Goal: Task Accomplishment & Management: Manage account settings

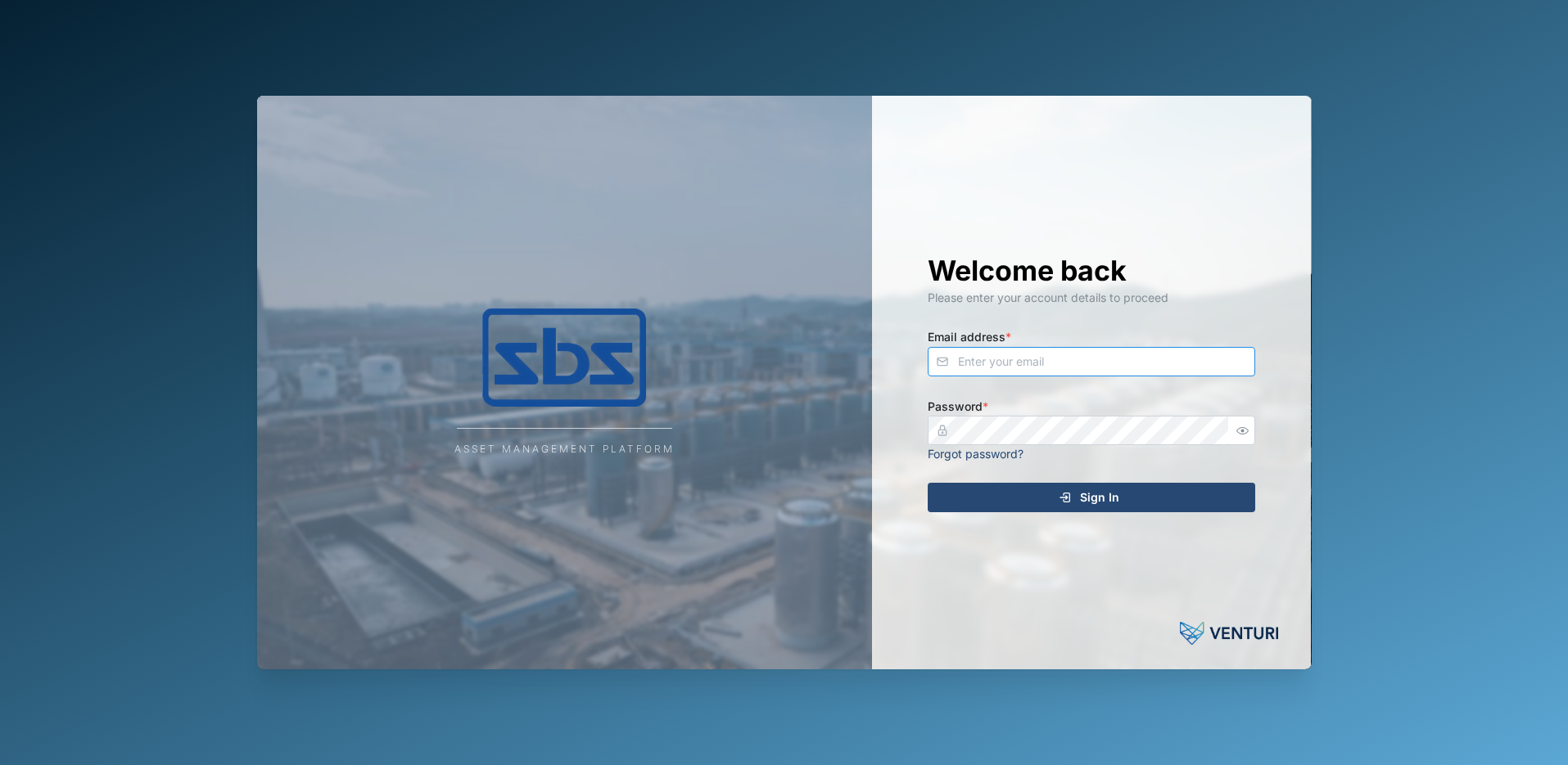
type input "[PERSON_NAME][EMAIL_ADDRESS][DOMAIN_NAME]"
click at [1065, 501] on icon "submit" at bounding box center [1065, 497] width 13 height 13
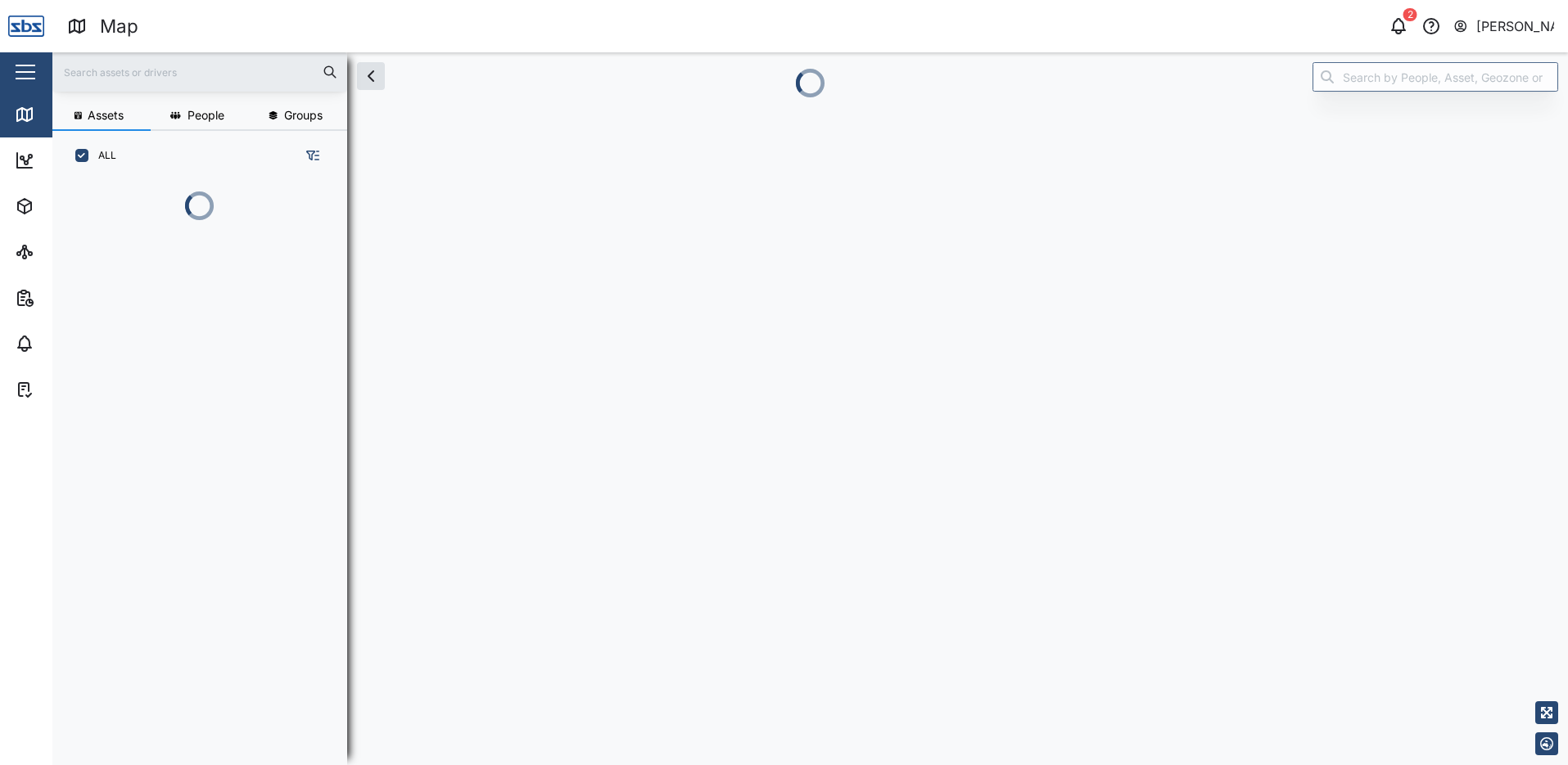
scroll to position [13, 13]
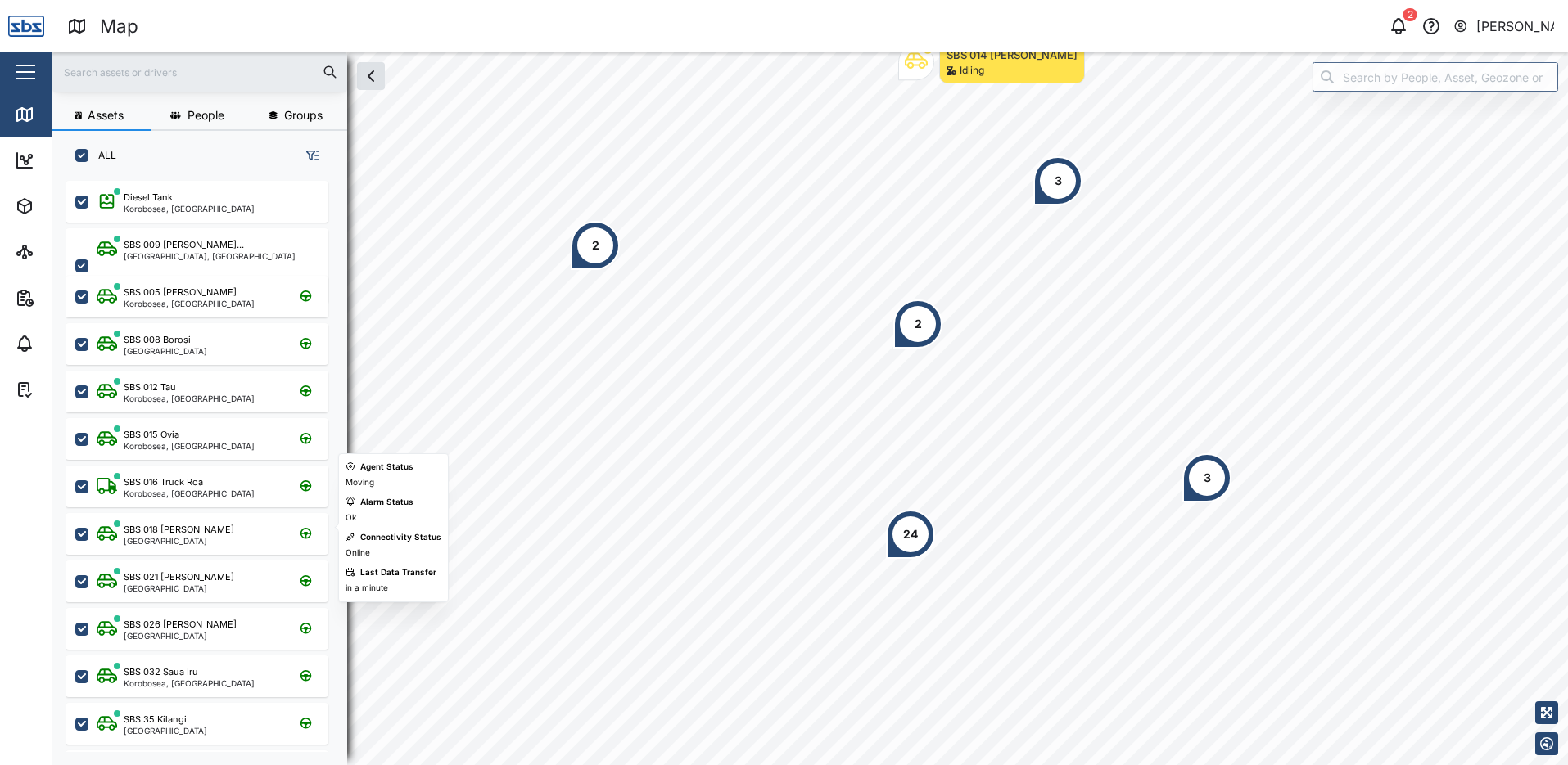
scroll to position [82, 0]
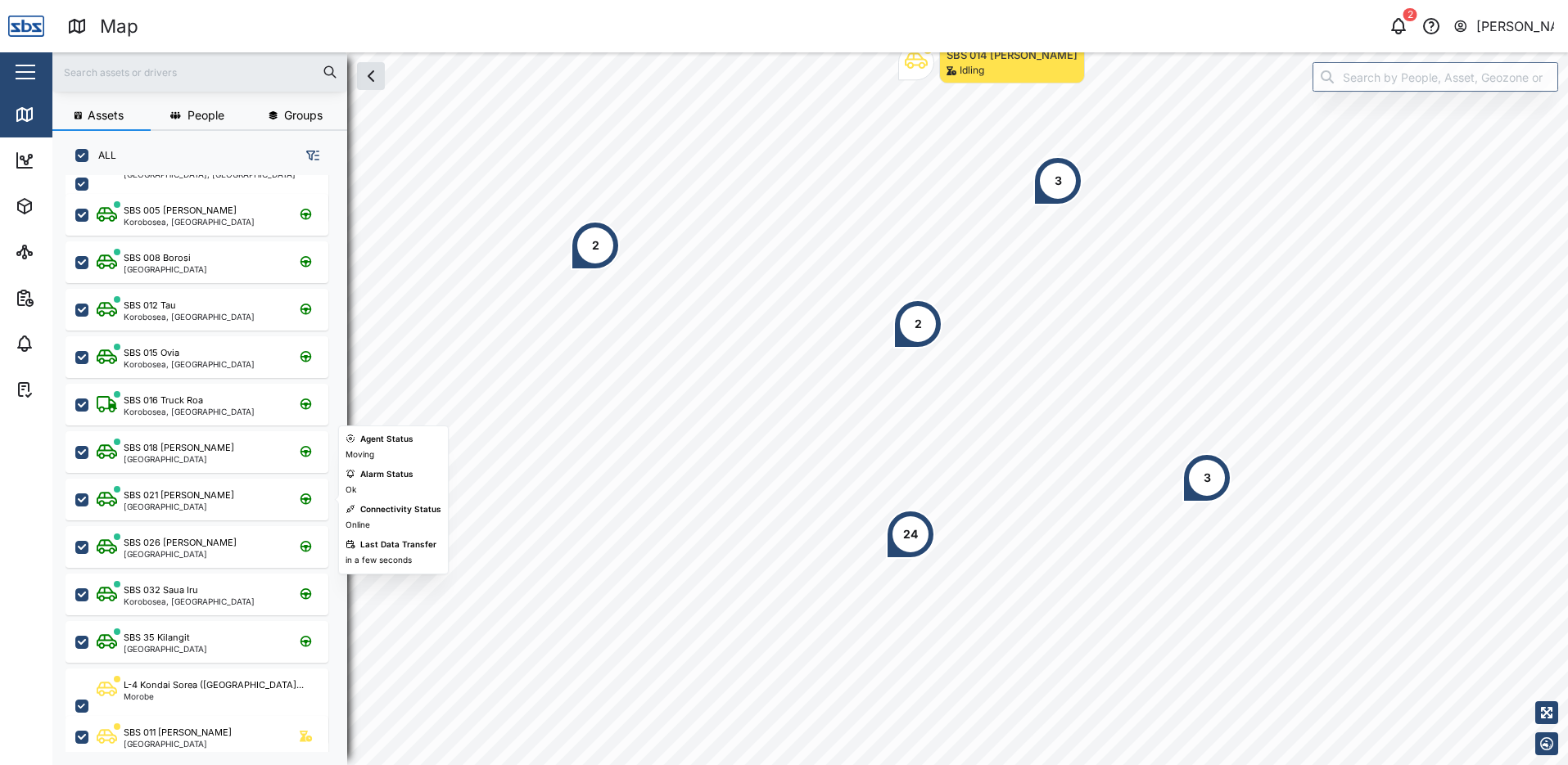
click at [215, 504] on div "SBS 021 Igo Hegoi [GEOGRAPHIC_DATA]" at bounding box center [208, 499] width 222 height 22
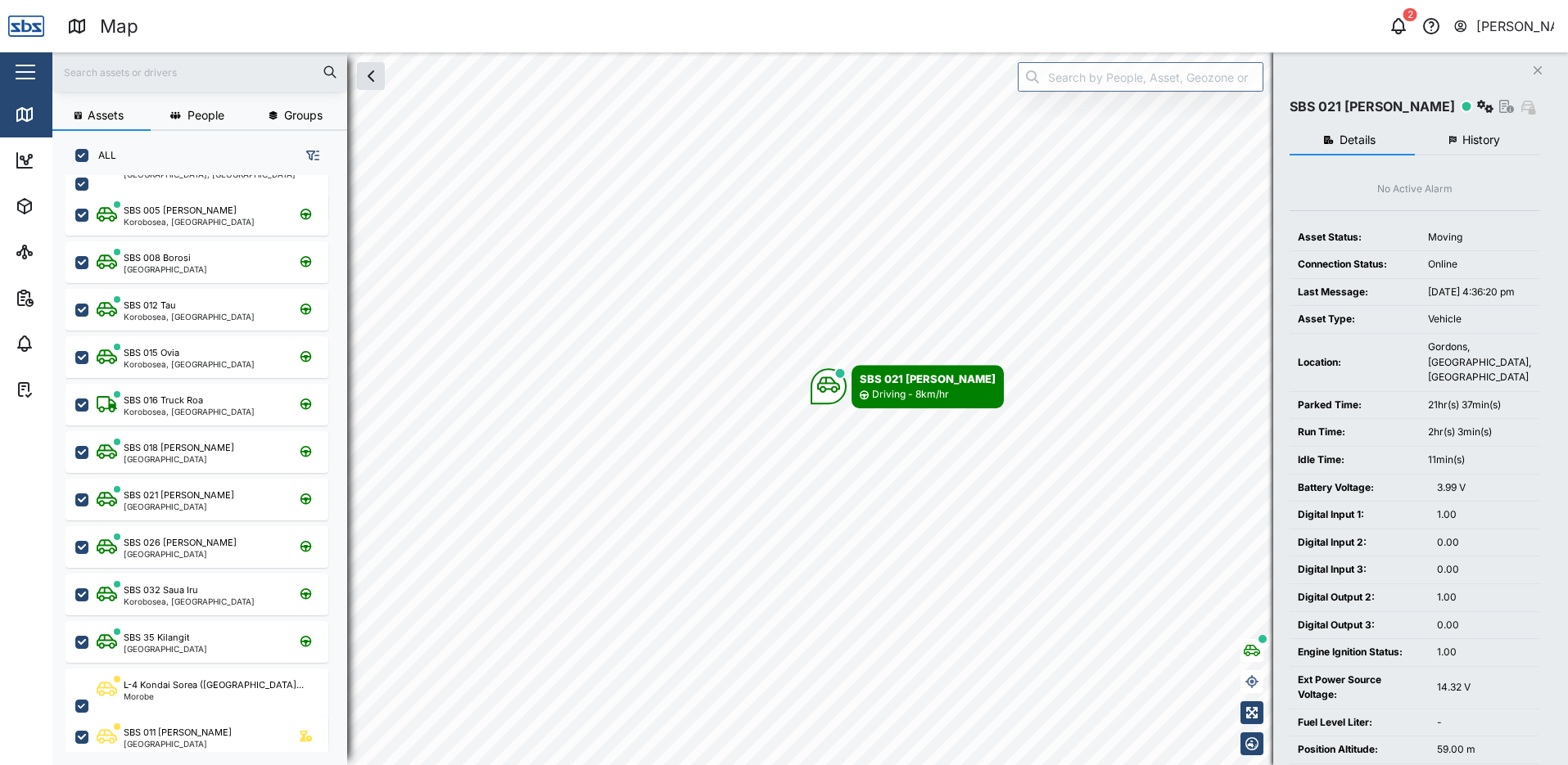
click at [1473, 139] on span "History" at bounding box center [1481, 139] width 37 height 12
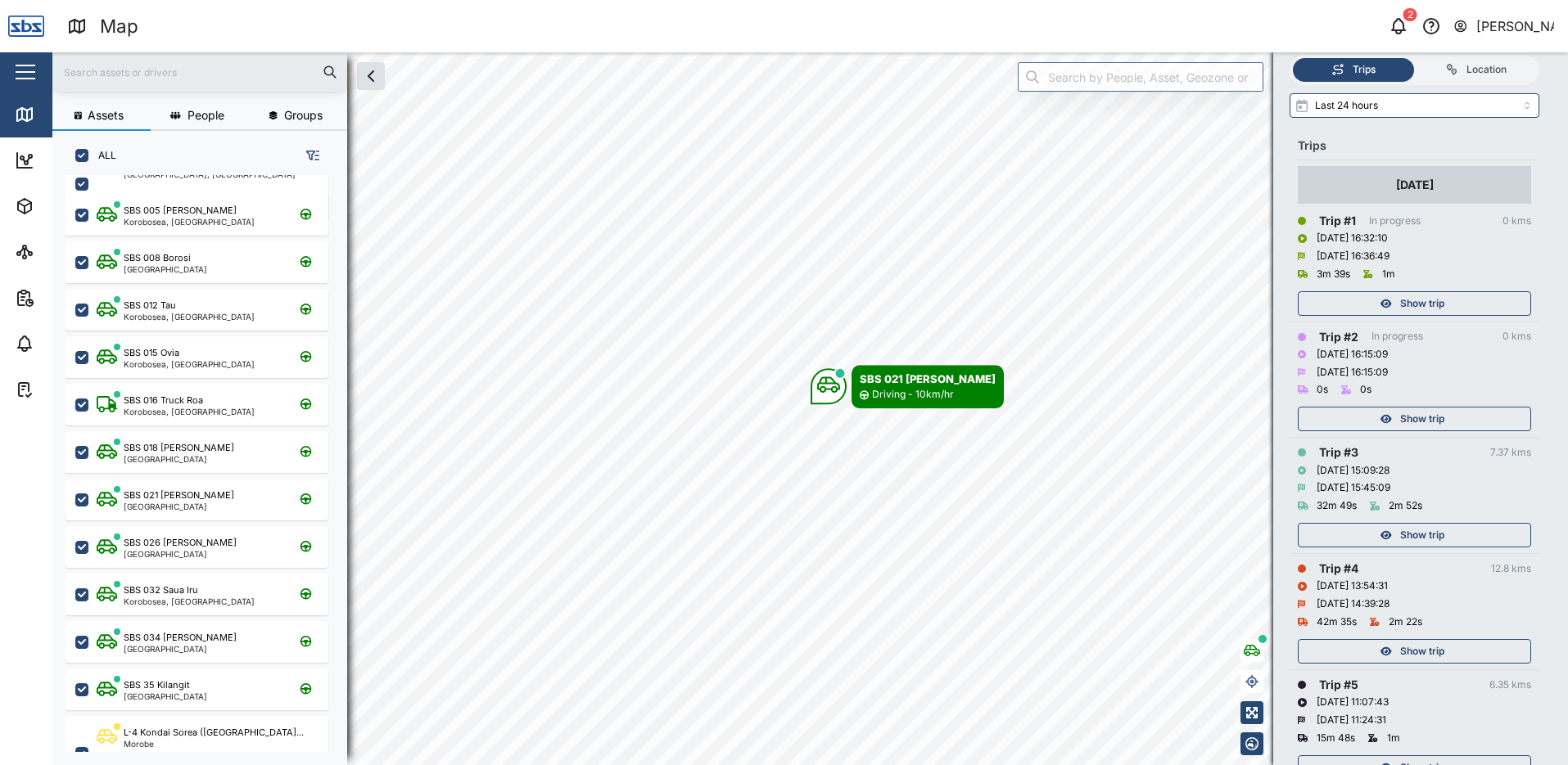
scroll to position [163, 0]
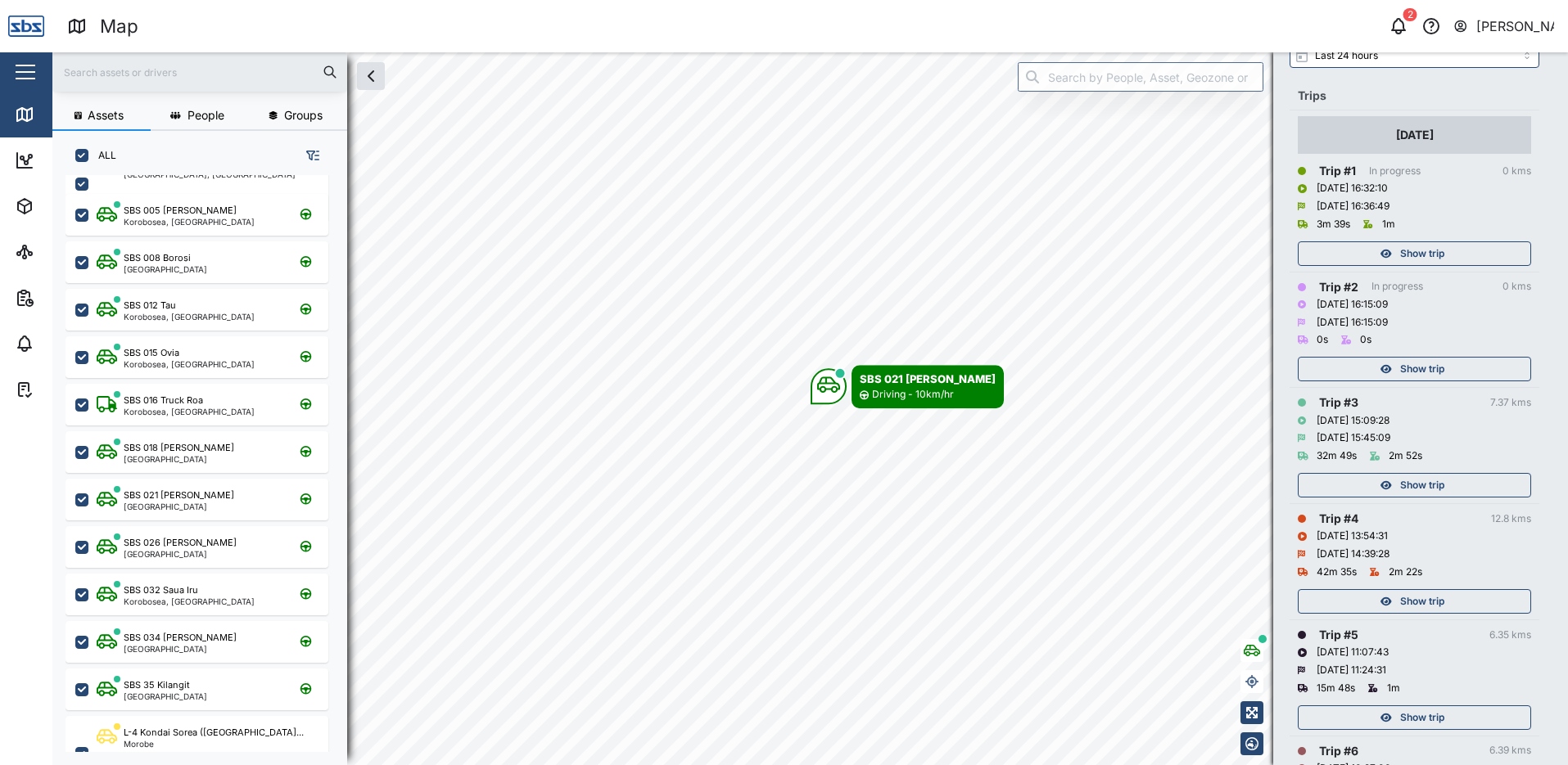
click at [1429, 602] on span "Show trip" at bounding box center [1422, 602] width 44 height 23
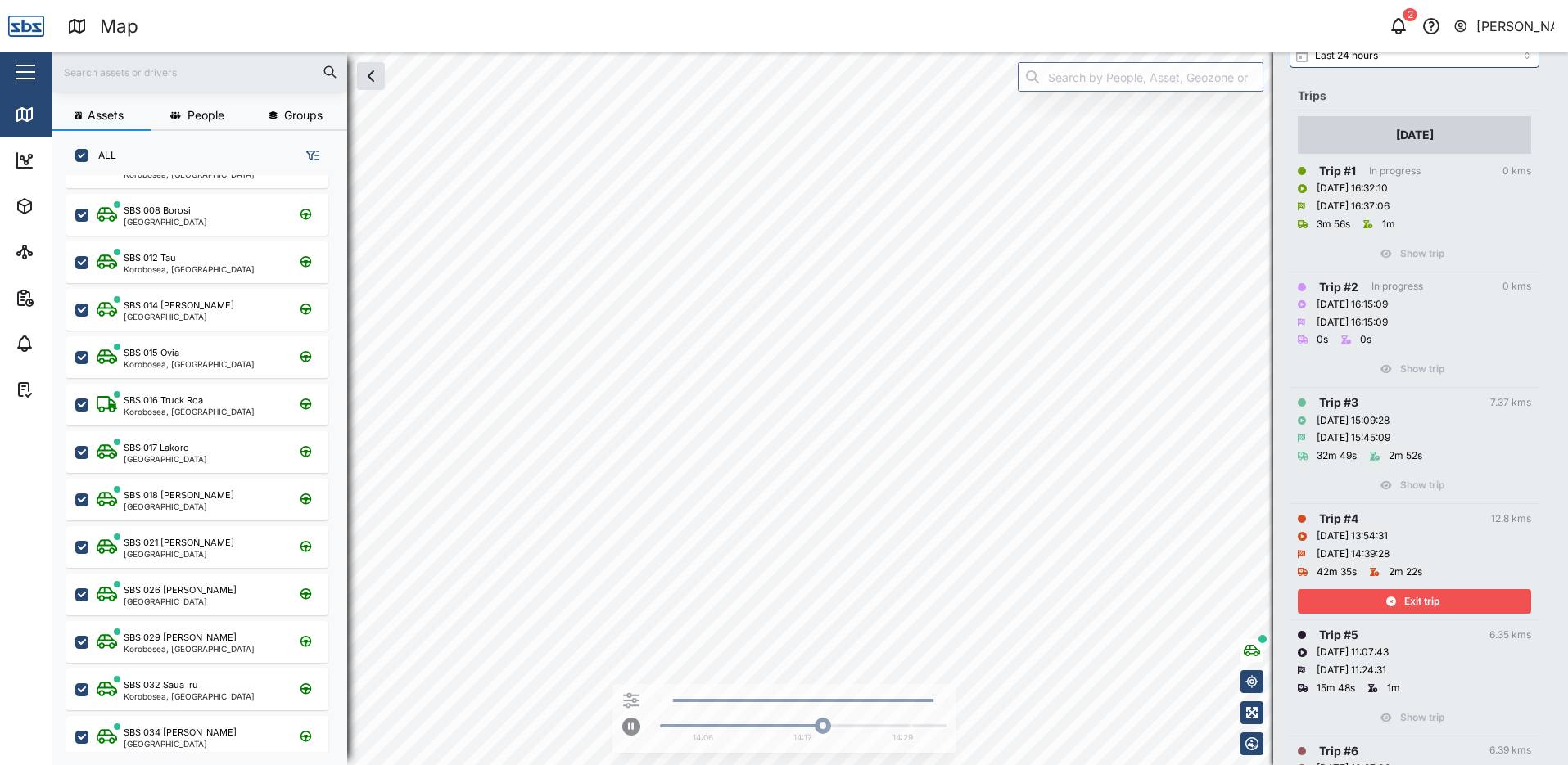
click at [1412, 601] on span "Exit trip" at bounding box center [1421, 602] width 36 height 23
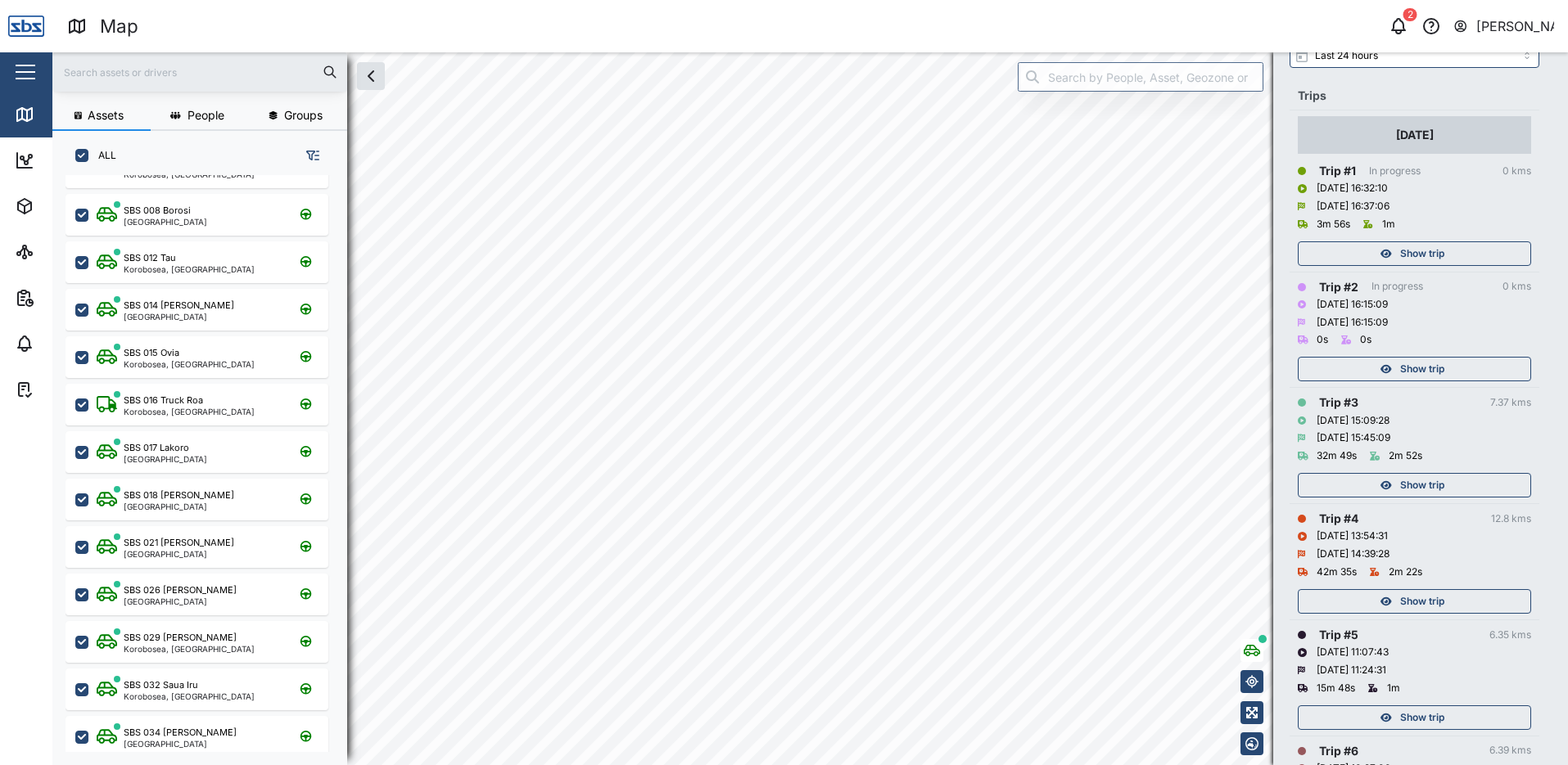
click at [1406, 487] on span "Show trip" at bounding box center [1422, 485] width 44 height 23
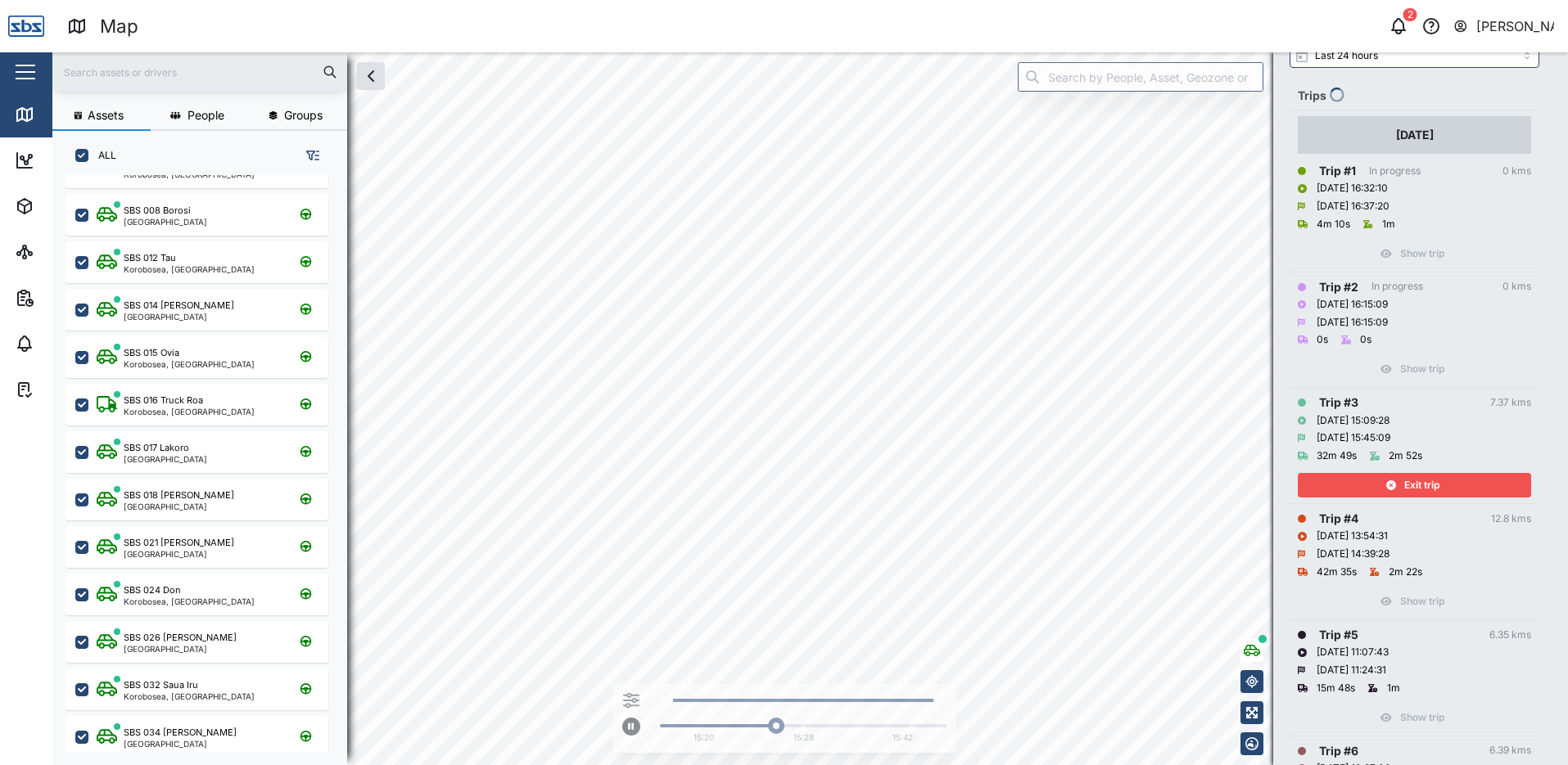
click at [1393, 482] on icon "button" at bounding box center [1390, 485] width 10 height 10
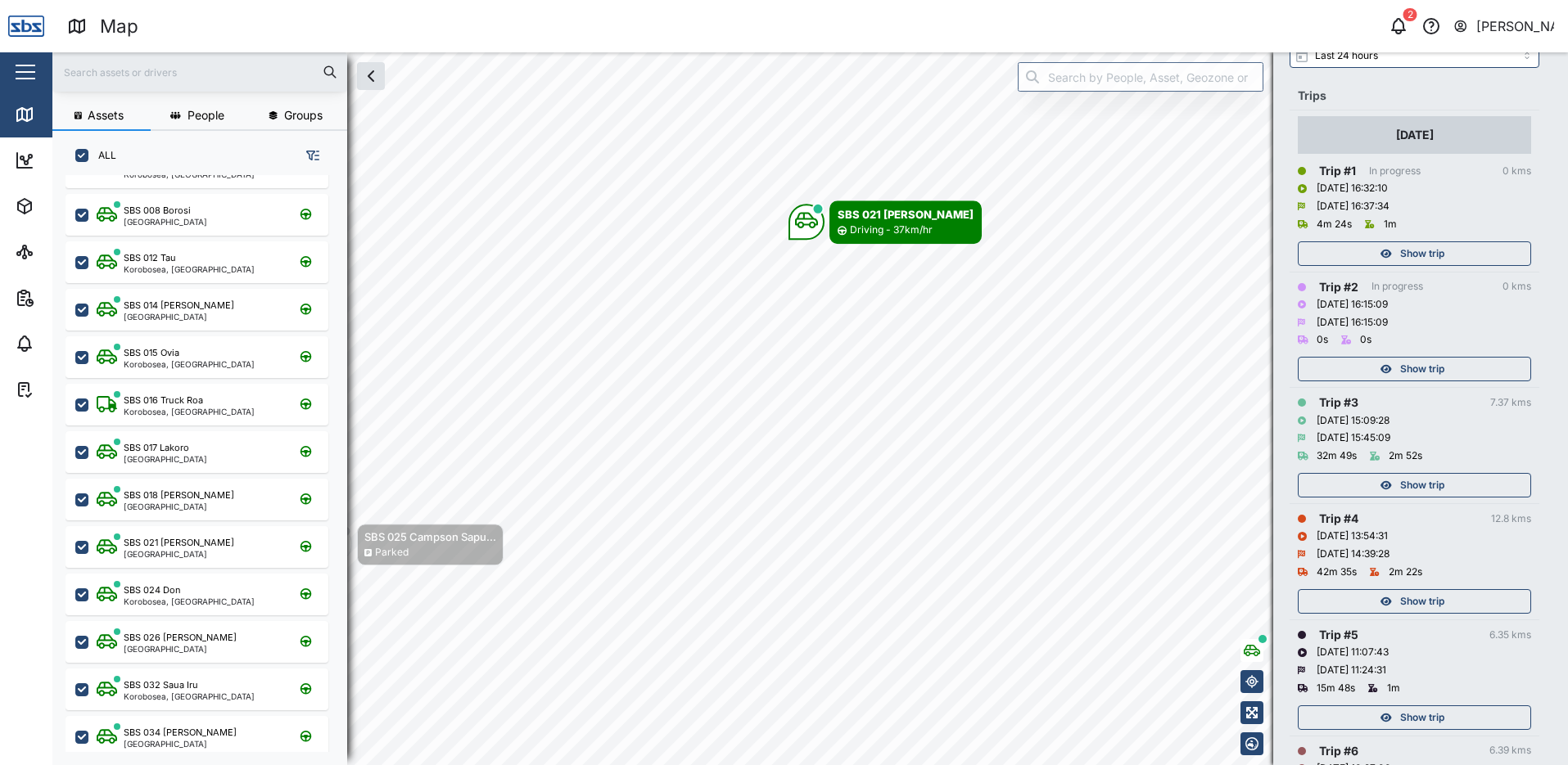
click at [1414, 252] on span "Show trip" at bounding box center [1422, 254] width 44 height 23
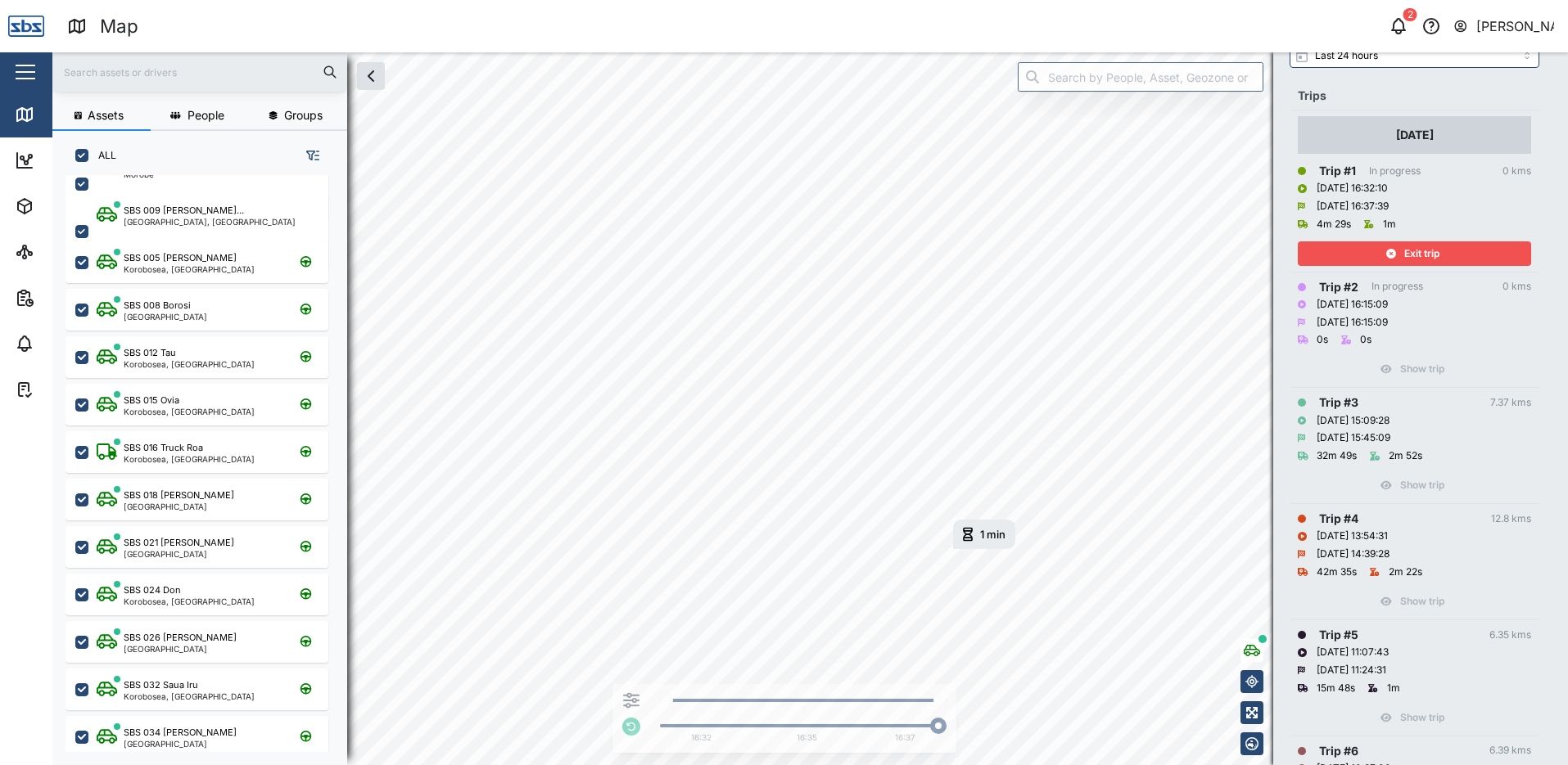
click at [1412, 252] on span "Exit trip" at bounding box center [1421, 254] width 36 height 23
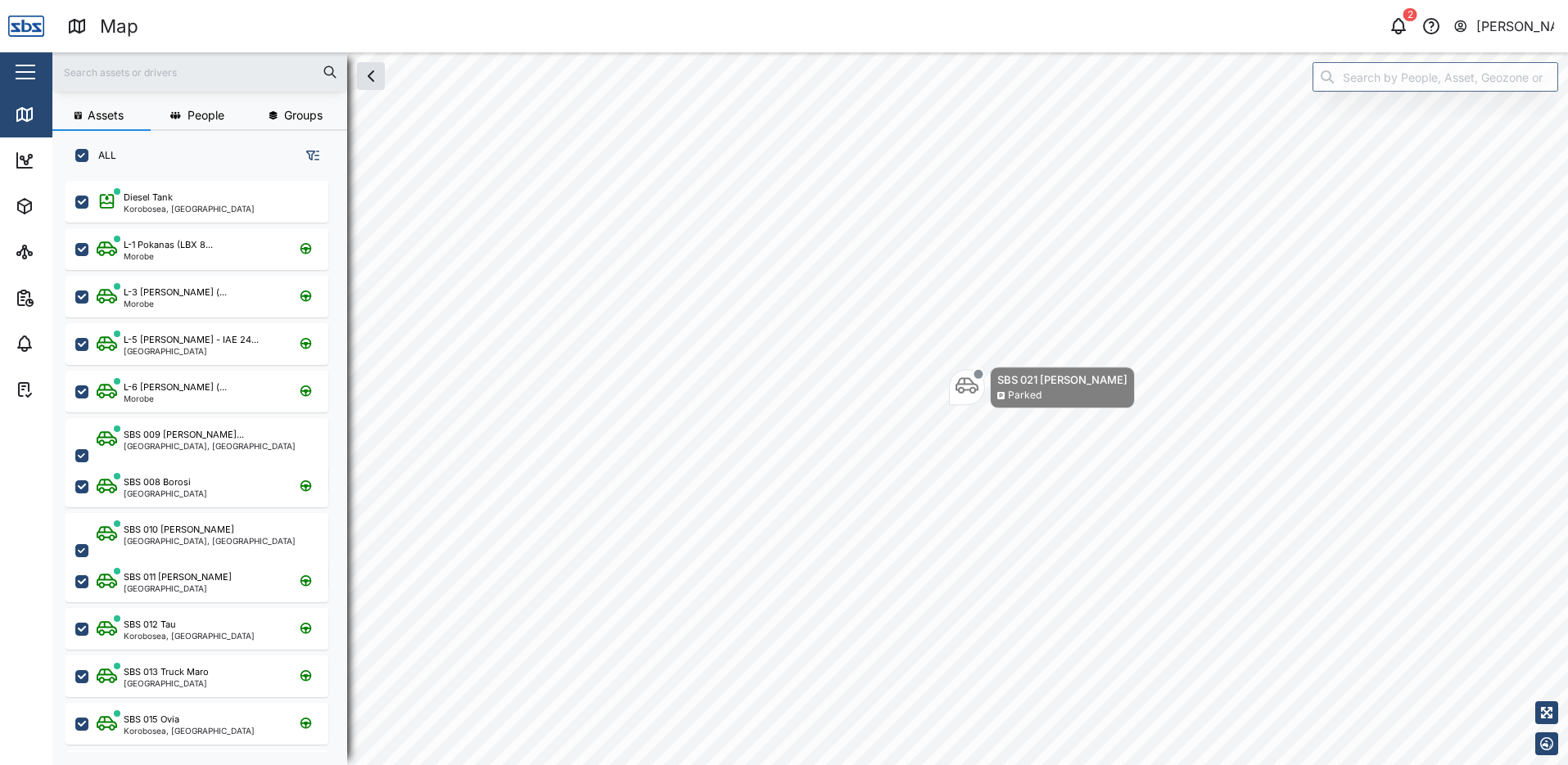
click at [1478, 25] on div "[PERSON_NAME]" at bounding box center [1515, 26] width 79 height 20
click at [1444, 101] on div "Sign Out" at bounding box center [1452, 106] width 177 height 20
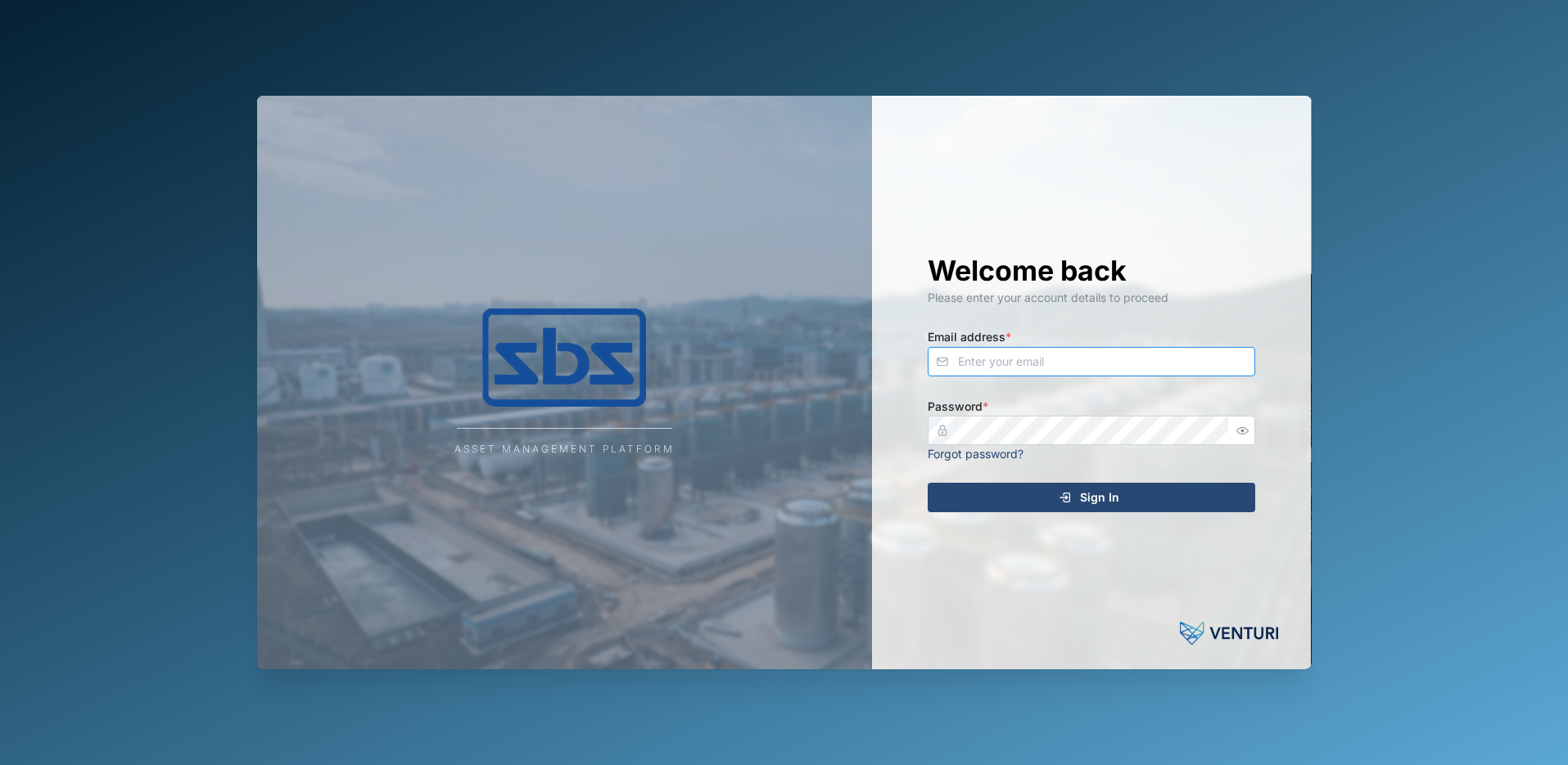
type input "[PERSON_NAME][EMAIL_ADDRESS][DOMAIN_NAME]"
